Goal: Task Accomplishment & Management: Use online tool/utility

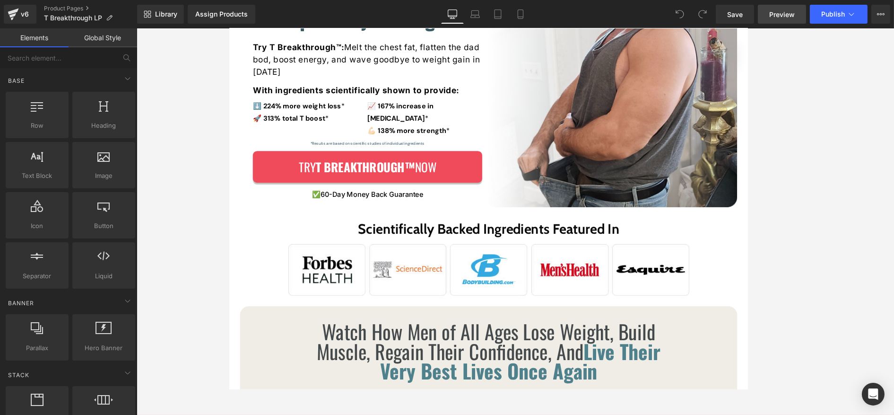
click at [799, 14] on link "Preview" at bounding box center [782, 14] width 48 height 19
click at [774, 11] on span "Preview" at bounding box center [783, 14] width 26 height 10
click at [775, 18] on span "Preview" at bounding box center [783, 14] width 26 height 10
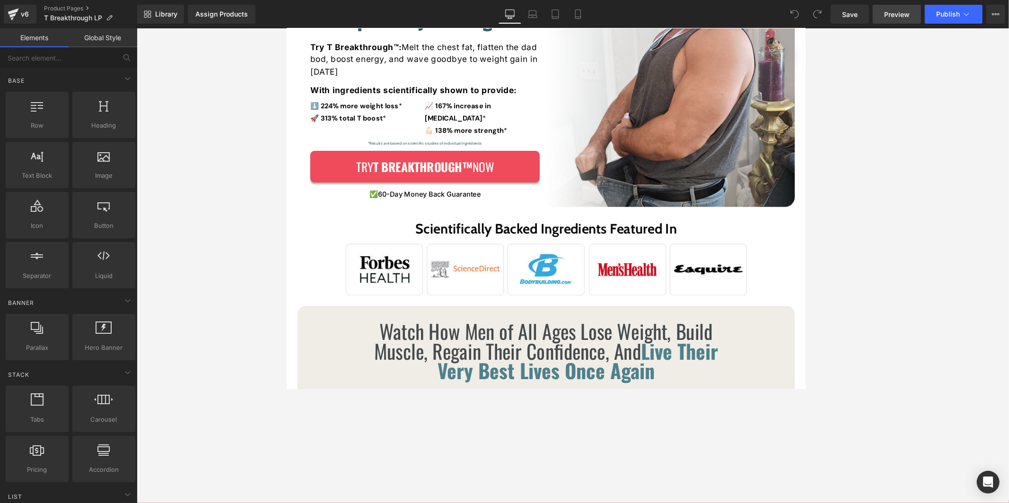
click at [894, 17] on link "Preview" at bounding box center [897, 14] width 48 height 19
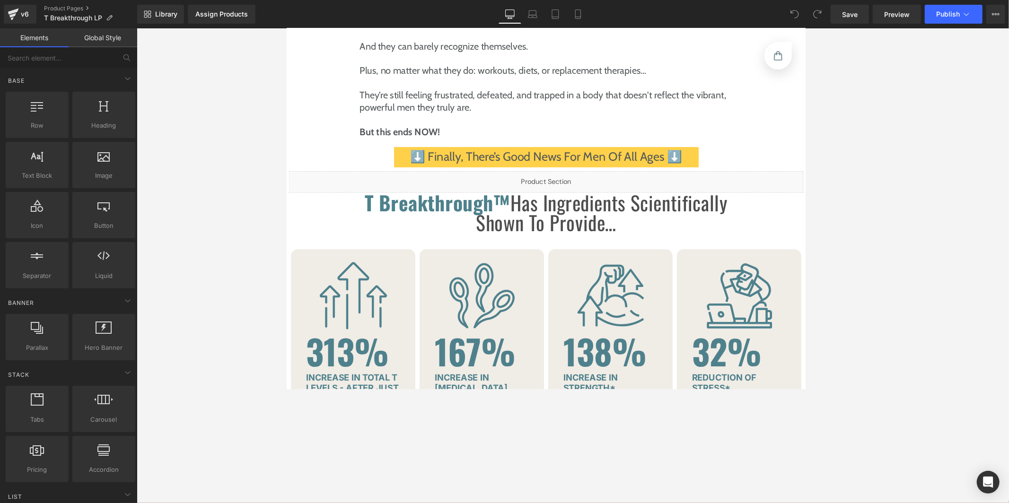
scroll to position [1956, 0]
click at [585, 185] on div "Liquid" at bounding box center [573, 197] width 568 height 24
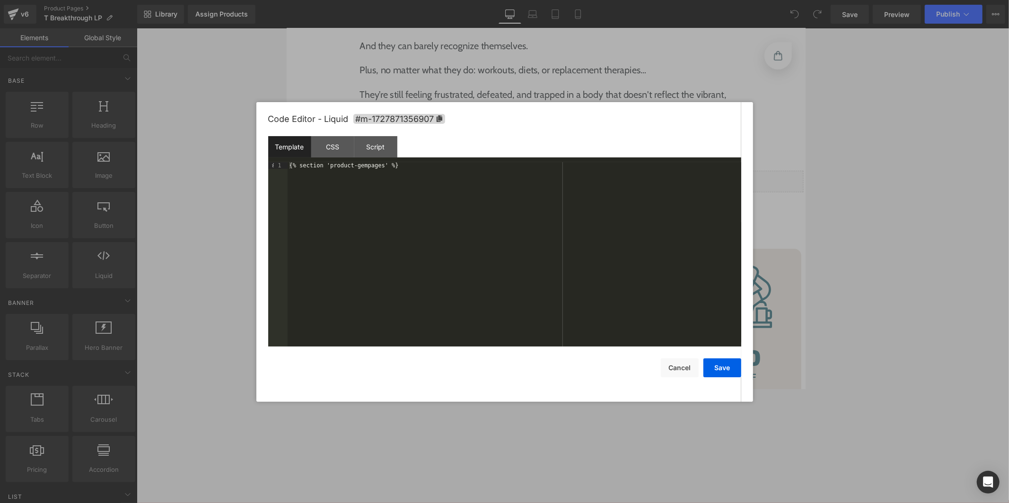
click at [390, 167] on div "{% section 'product-gempages' %}" at bounding box center [515, 261] width 454 height 198
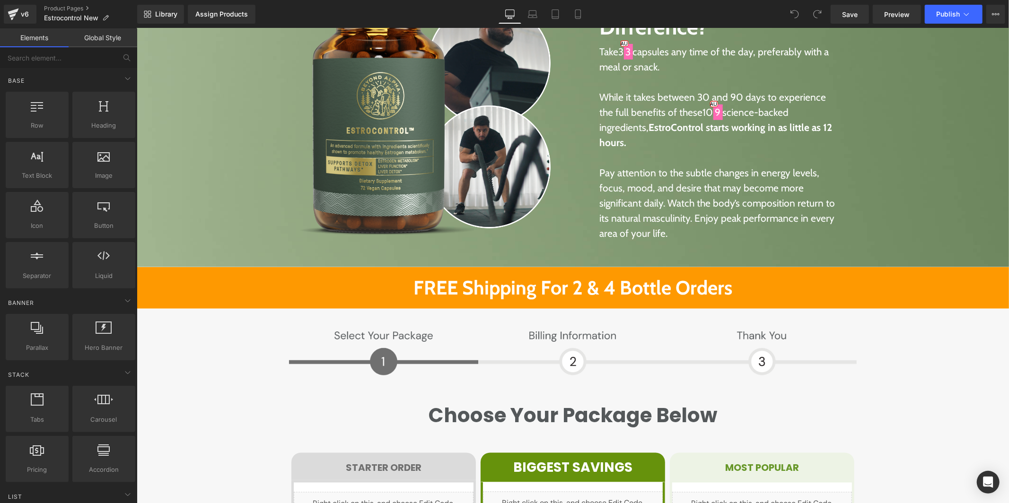
scroll to position [4055, 0]
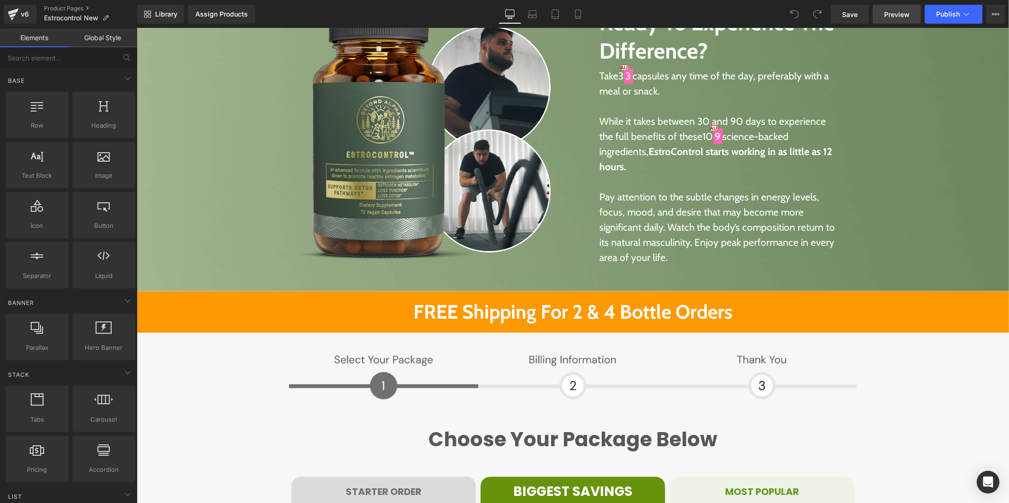
click at [889, 13] on span "Preview" at bounding box center [897, 14] width 26 height 10
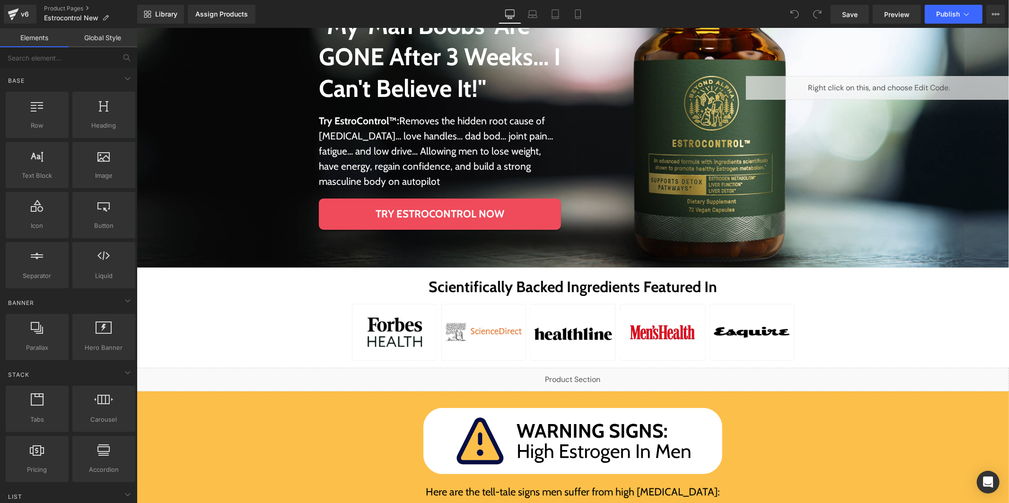
scroll to position [359, 0]
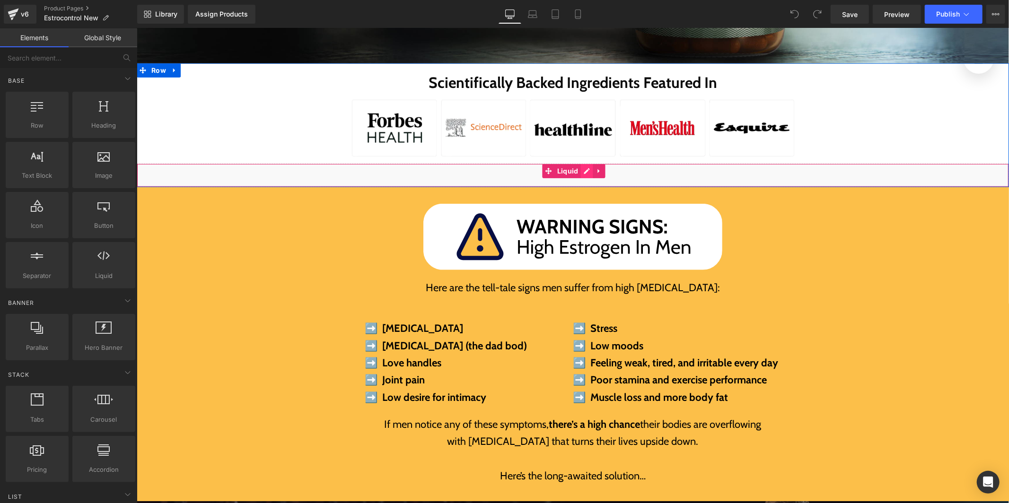
click at [580, 173] on div "Liquid" at bounding box center [572, 175] width 872 height 24
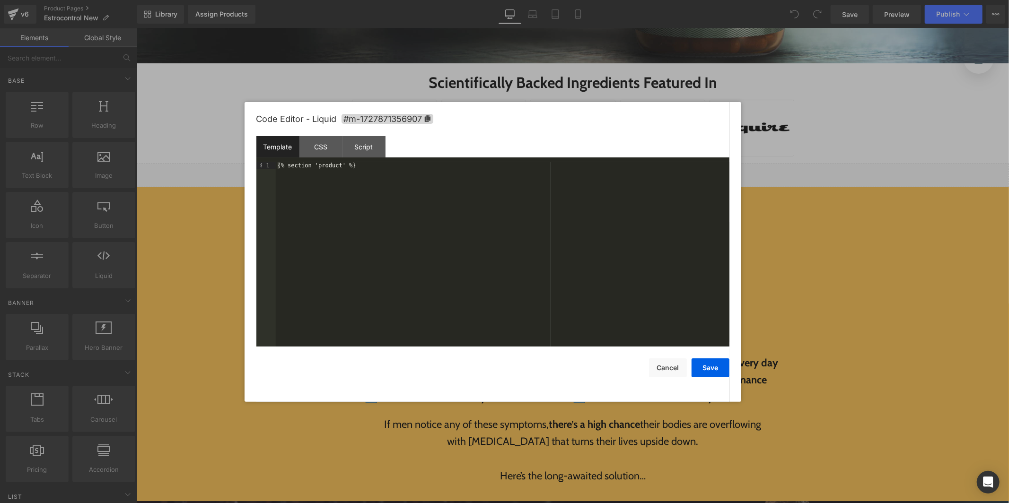
click at [343, 165] on div "{% section 'product' %}" at bounding box center [503, 261] width 454 height 198
click at [447, 163] on div "{% section 'product-gempages' %}" at bounding box center [503, 261] width 454 height 198
click at [708, 373] on button "Save" at bounding box center [711, 368] width 38 height 19
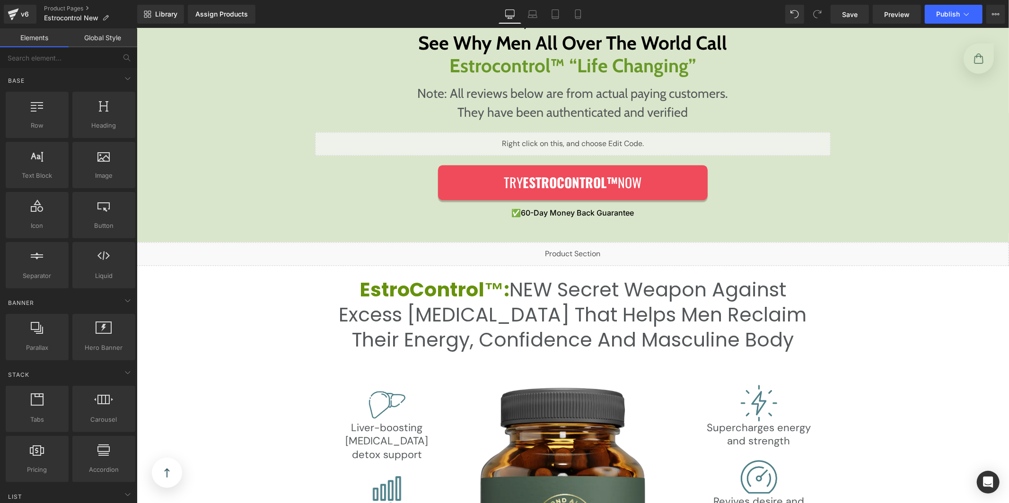
scroll to position [1443, 0]
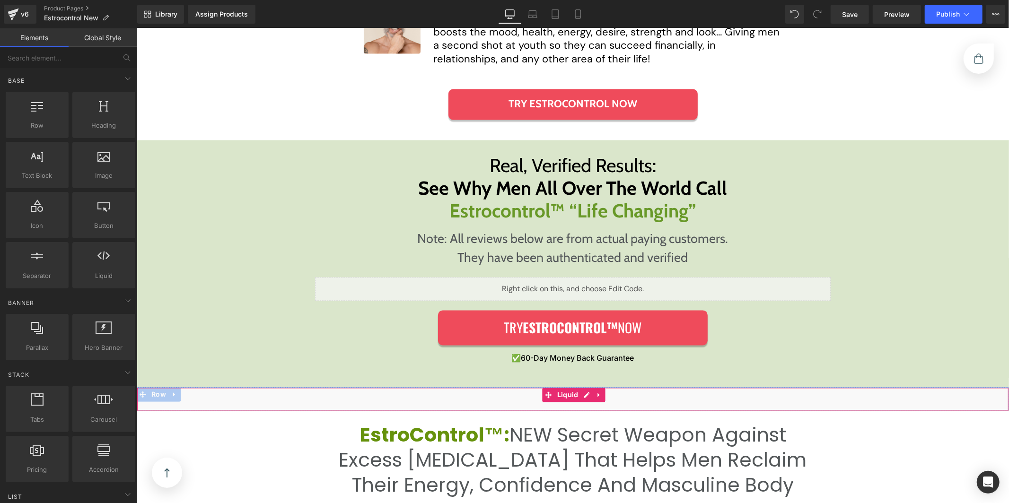
click at [593, 400] on link at bounding box center [599, 395] width 12 height 14
click at [562, 398] on div "Liquid" at bounding box center [572, 399] width 872 height 24
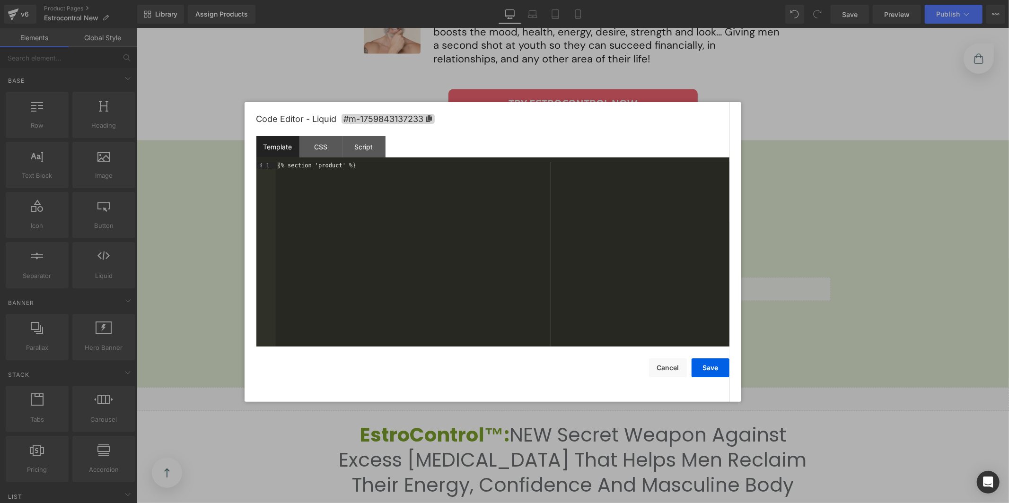
click at [343, 166] on div "{% section 'product' %}" at bounding box center [503, 261] width 454 height 198
click at [713, 367] on button "Save" at bounding box center [711, 368] width 38 height 19
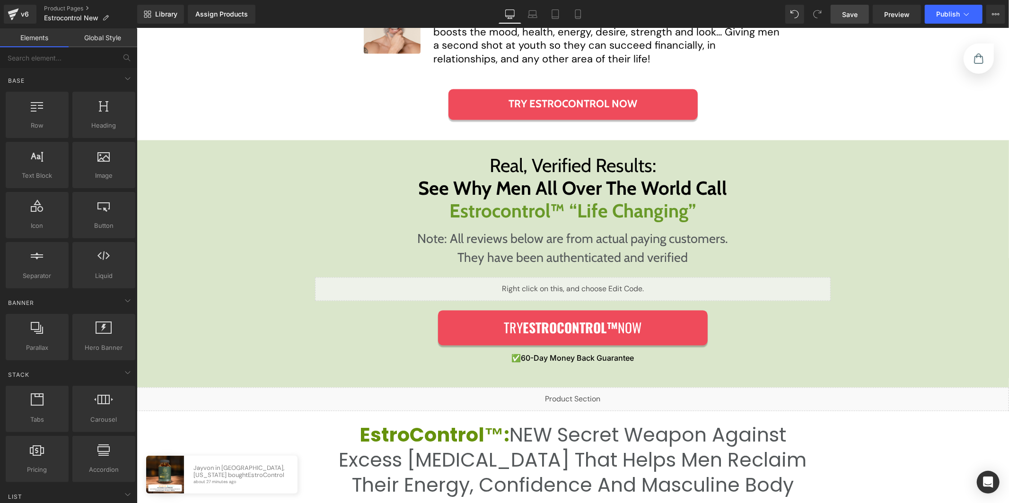
click at [850, 19] on link "Save" at bounding box center [850, 14] width 38 height 19
click at [890, 11] on span "Preview" at bounding box center [897, 14] width 26 height 10
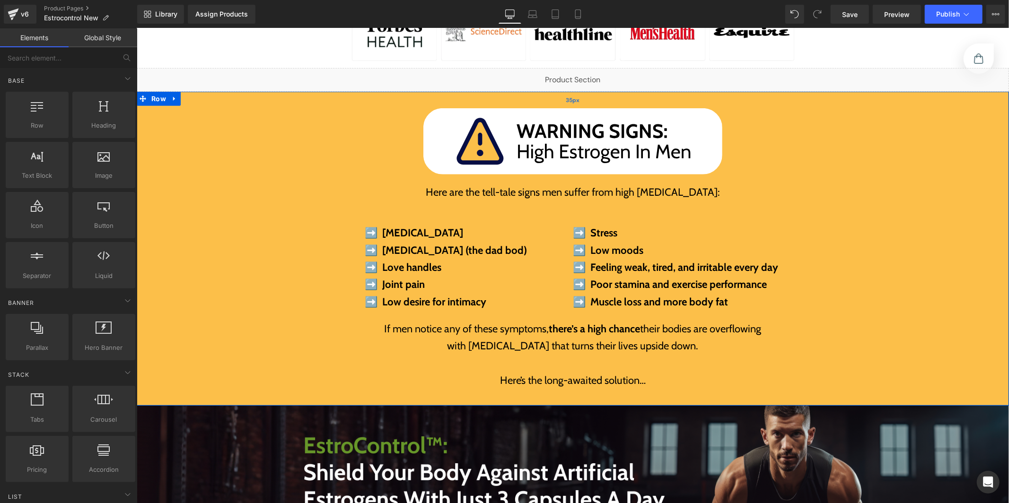
scroll to position [456, 0]
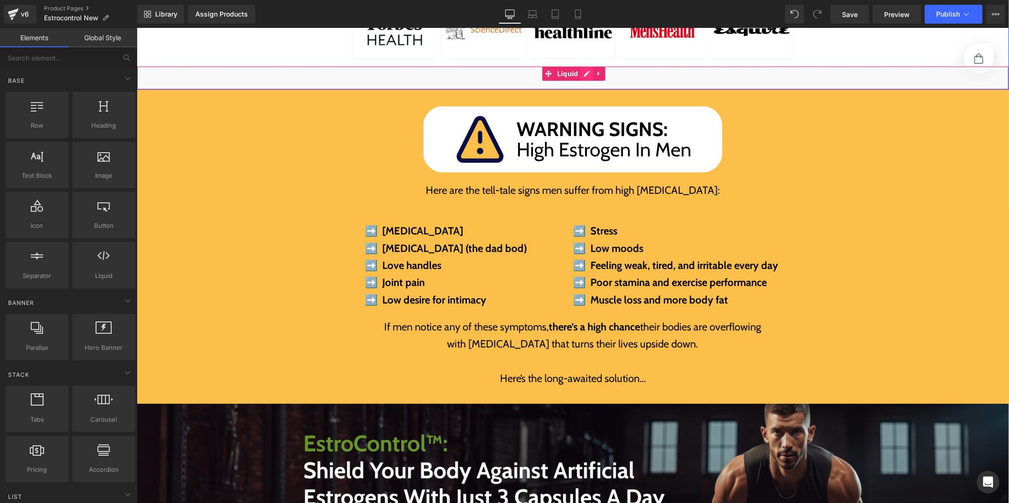
click at [585, 75] on div "Liquid" at bounding box center [572, 78] width 872 height 24
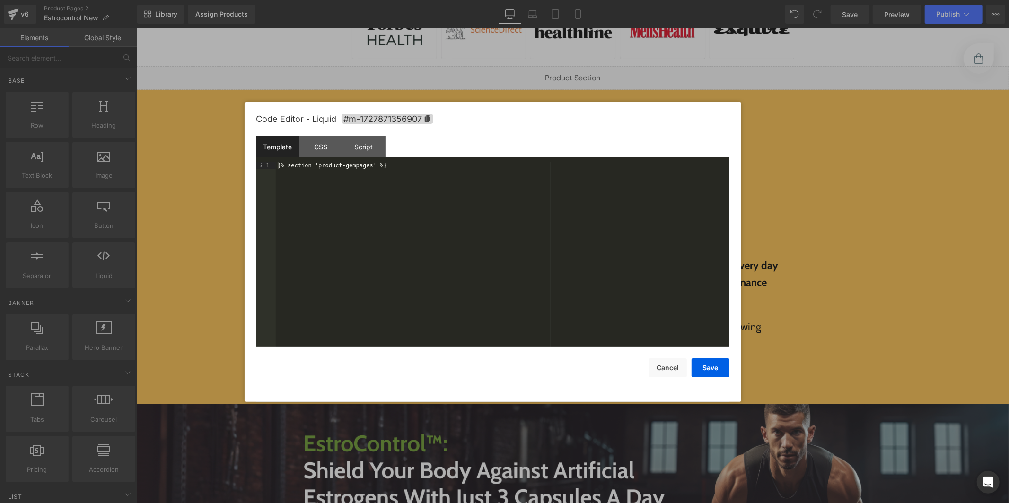
click at [373, 165] on div "{% section 'product-gempages' %}" at bounding box center [503, 261] width 454 height 198
click at [701, 364] on button "Save" at bounding box center [711, 368] width 38 height 19
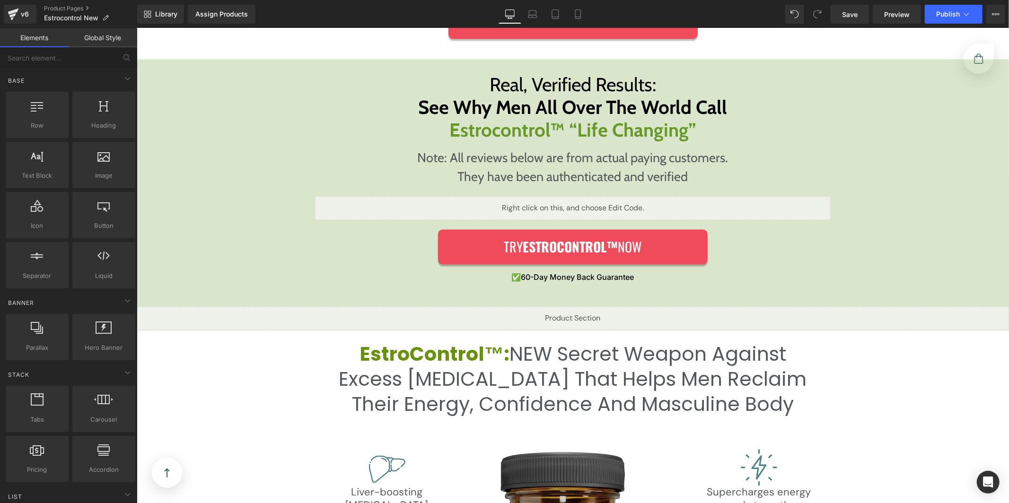
scroll to position [1419, 0]
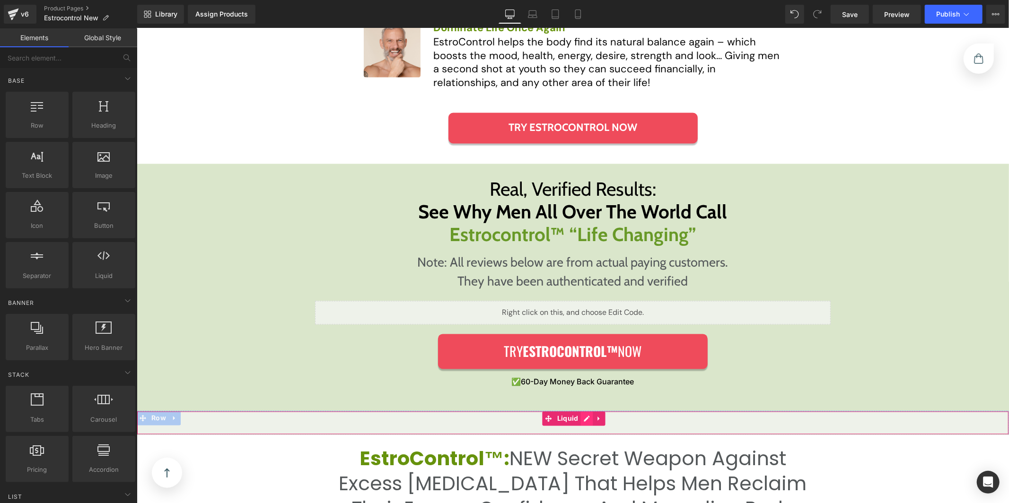
click at [586, 420] on div "Liquid" at bounding box center [572, 423] width 872 height 24
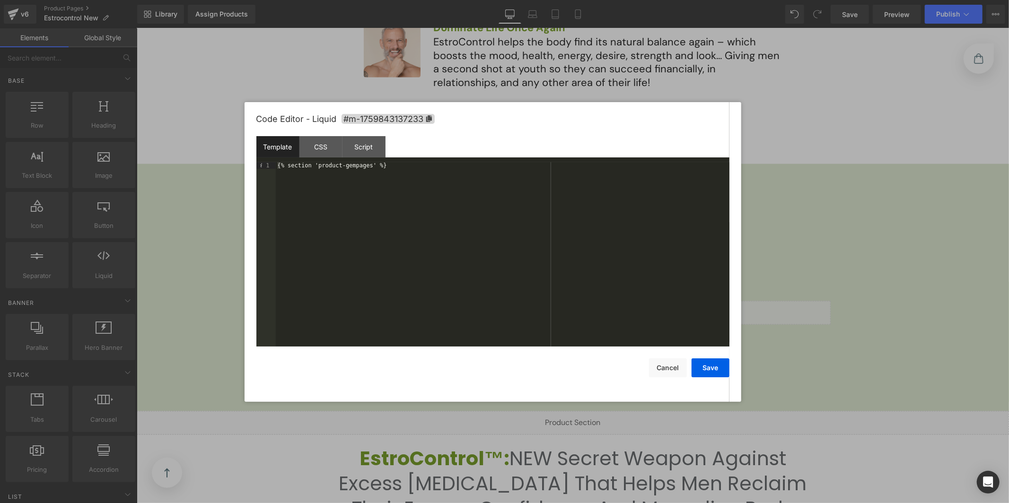
click at [373, 167] on div "{% section 'product-gempages' %}" at bounding box center [503, 261] width 454 height 198
click at [702, 378] on div "Code Editor - Liquid #m-1759843137233 Template CSS Script Data 1 {% section 'pr…" at bounding box center [492, 252] width 473 height 300
click at [701, 370] on button "Save" at bounding box center [711, 368] width 38 height 19
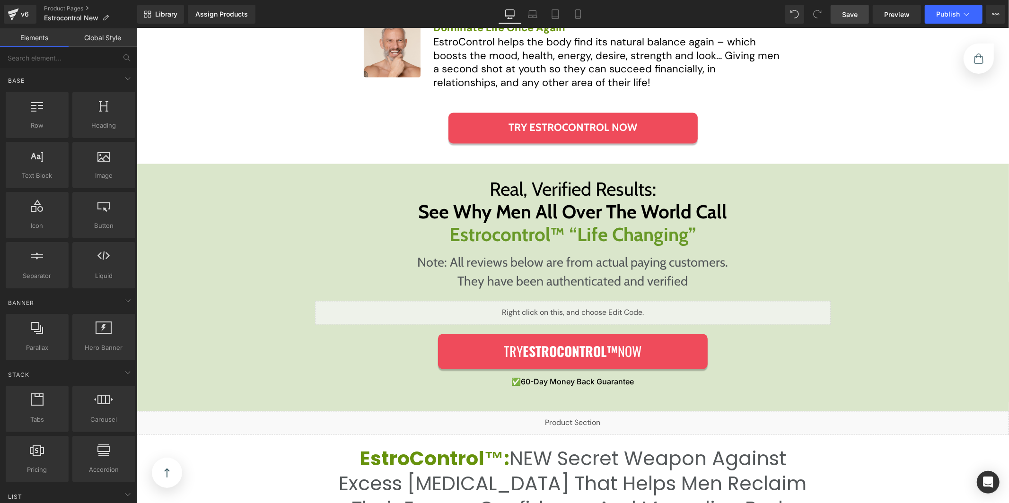
click at [858, 8] on link "Save" at bounding box center [850, 14] width 38 height 19
